Goal: Task Accomplishment & Management: Complete application form

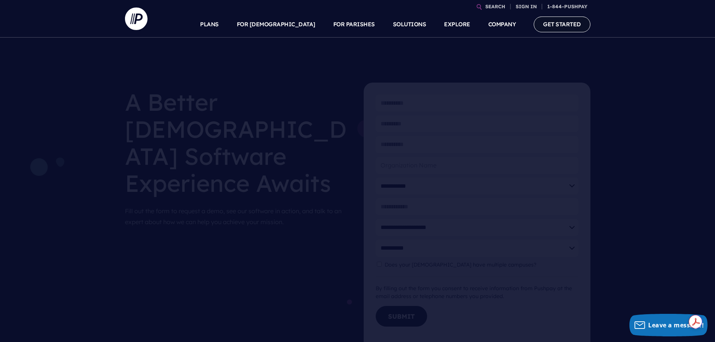
click at [541, 30] on link "GET STARTED" at bounding box center [561, 24] width 57 height 15
